Goal: Obtain resource: Obtain resource

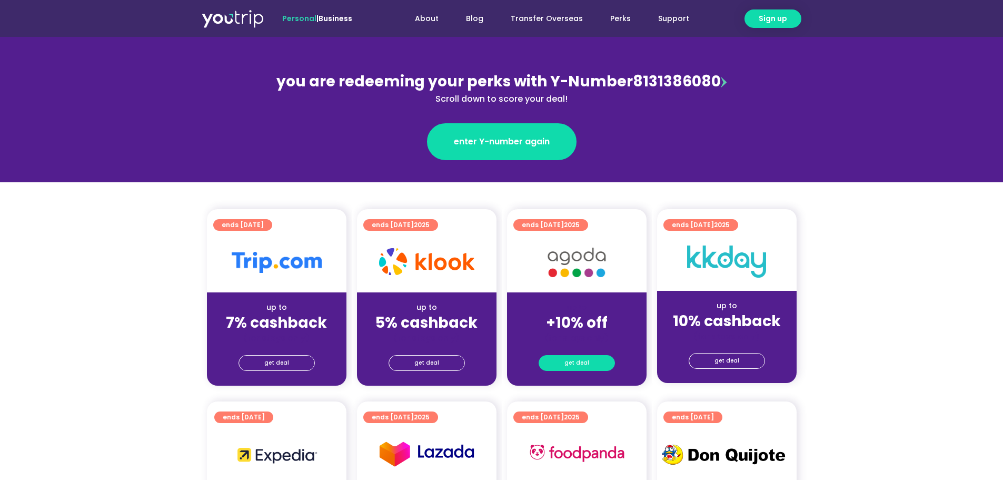
click at [588, 361] on link "get deal" at bounding box center [577, 363] width 76 height 16
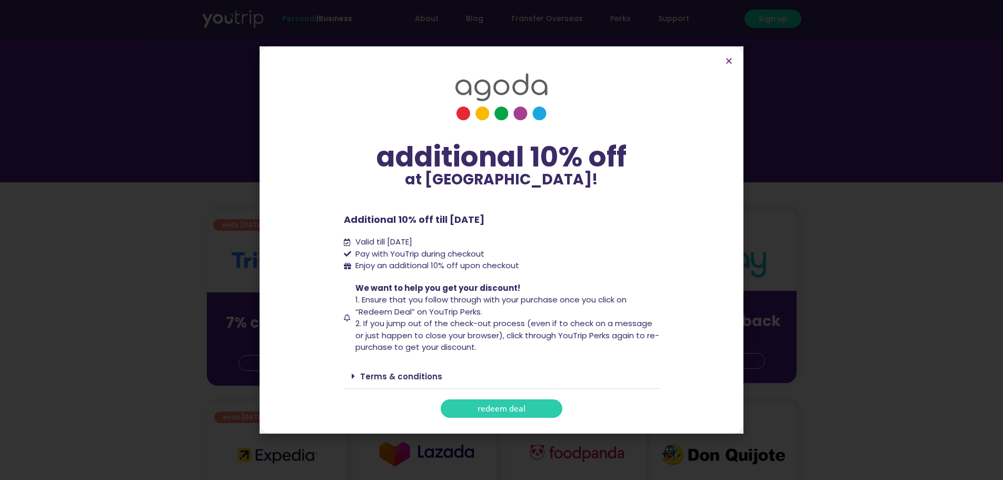
click at [517, 408] on span "redeem deal" at bounding box center [502, 408] width 48 height 8
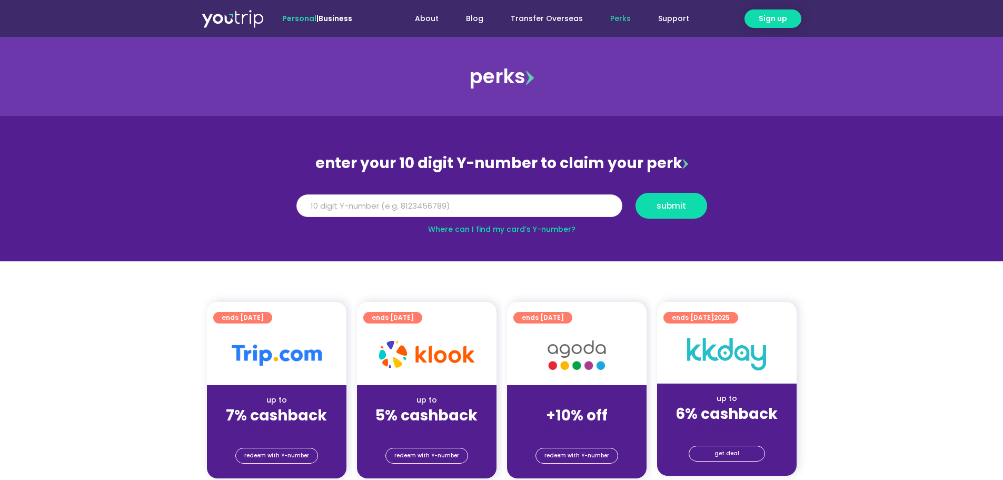
click at [430, 204] on input "Y Number" at bounding box center [459, 205] width 326 height 23
type input "8131386080"
click at [636, 193] on button "submit" at bounding box center [672, 206] width 72 height 26
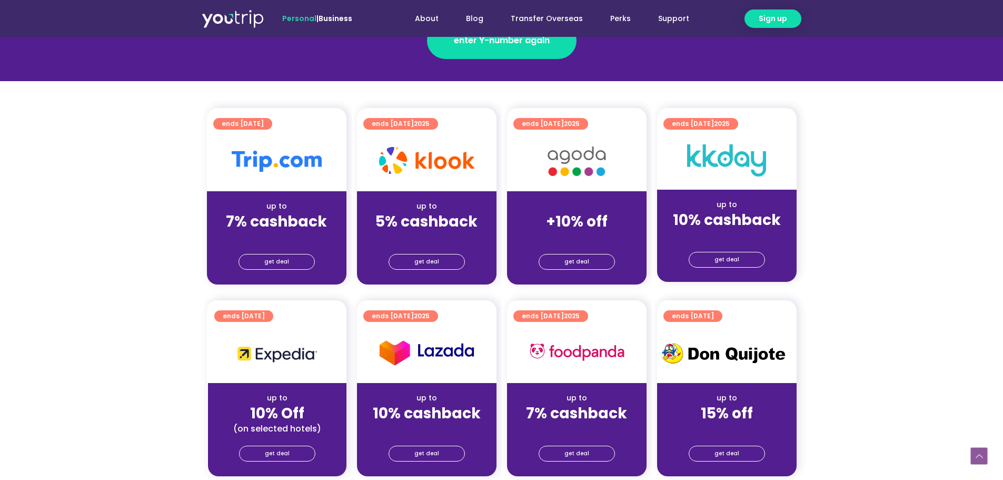
scroll to position [211, 0]
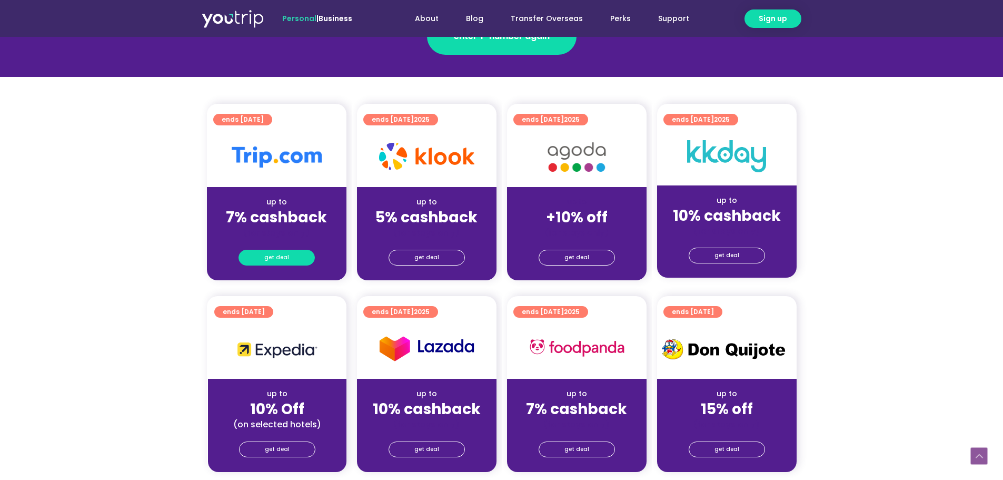
drag, startPoint x: 292, startPoint y: 264, endPoint x: 290, endPoint y: 256, distance: 7.5
click at [290, 256] on link "get deal" at bounding box center [277, 258] width 76 height 16
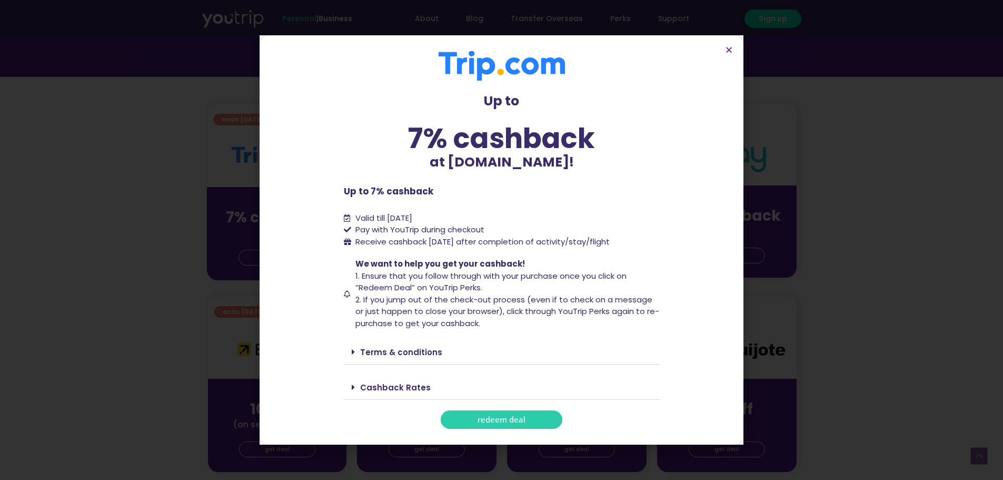
click at [424, 355] on link "Terms & conditions" at bounding box center [401, 352] width 82 height 11
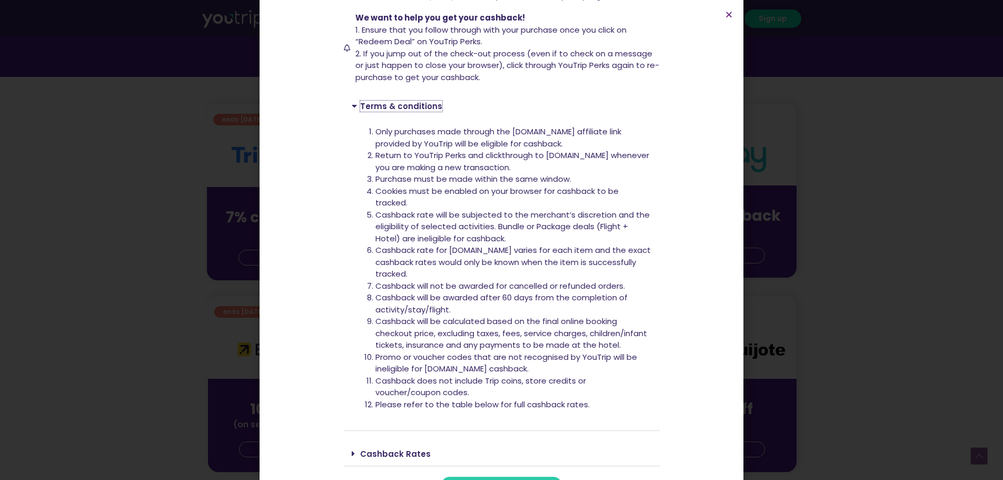
scroll to position [242, 0]
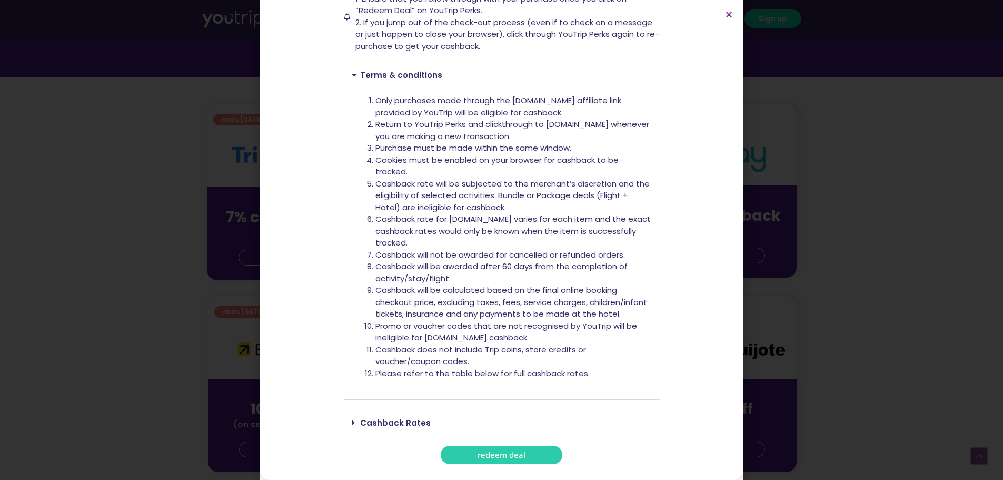
click at [140, 207] on div "Up to 7% cashback at Trip.com! Up to 7% cashback at Trip.com! Up to 7% cashback…" at bounding box center [501, 240] width 1003 height 480
